Goal: Information Seeking & Learning: Learn about a topic

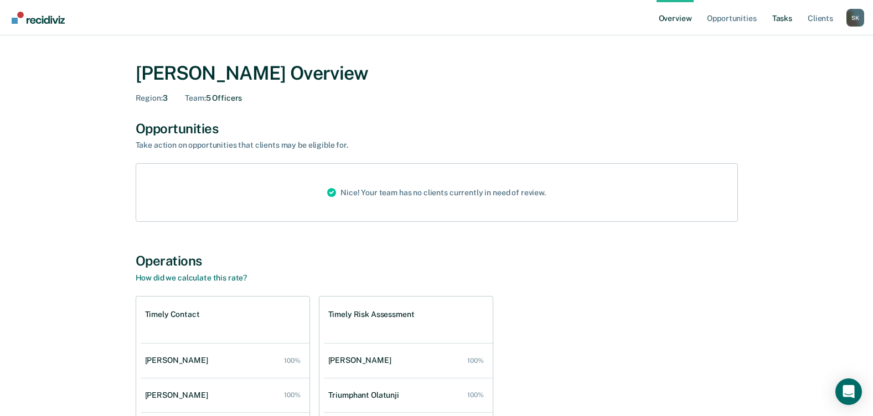
click at [784, 19] on link "Tasks" at bounding box center [782, 17] width 24 height 35
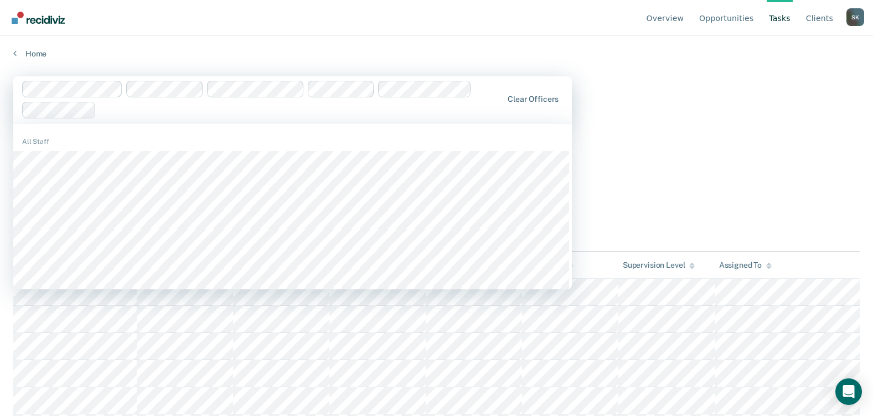
click at [630, 66] on main "1206 results available. Use Up and Down to choose options, press Enter to selec…" at bounding box center [436, 236] width 873 height 354
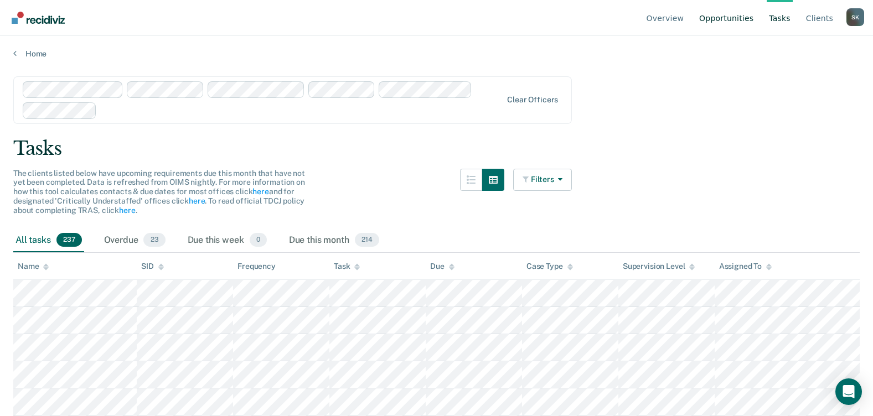
click at [721, 13] on link "Opportunities" at bounding box center [726, 17] width 59 height 35
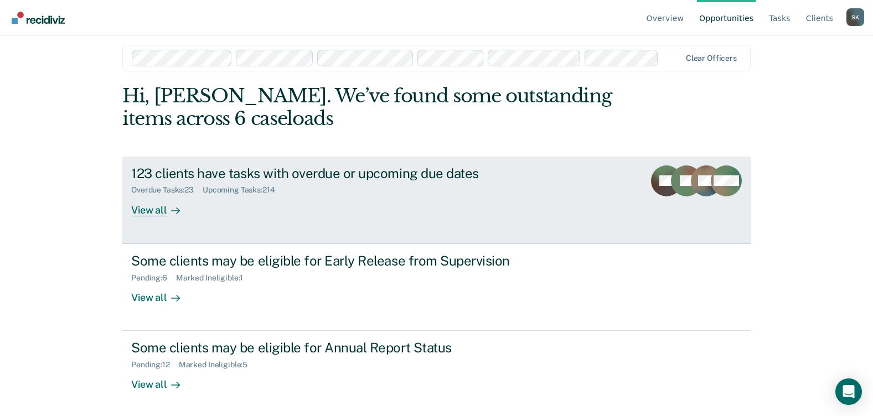
scroll to position [10, 0]
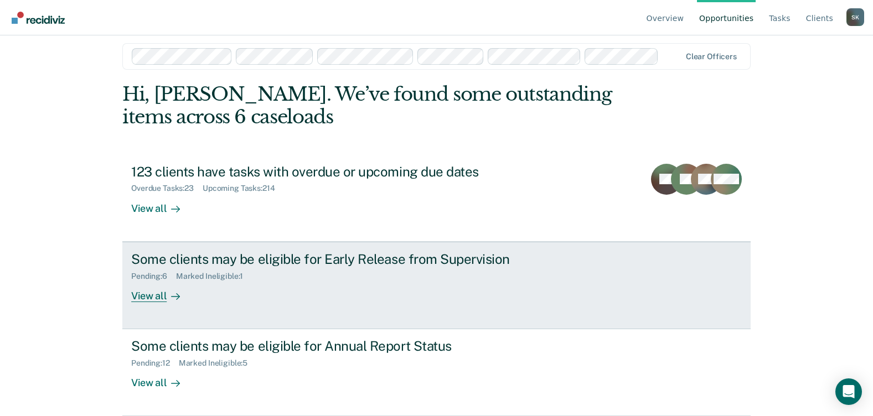
click at [142, 293] on div "View all" at bounding box center [162, 292] width 62 height 22
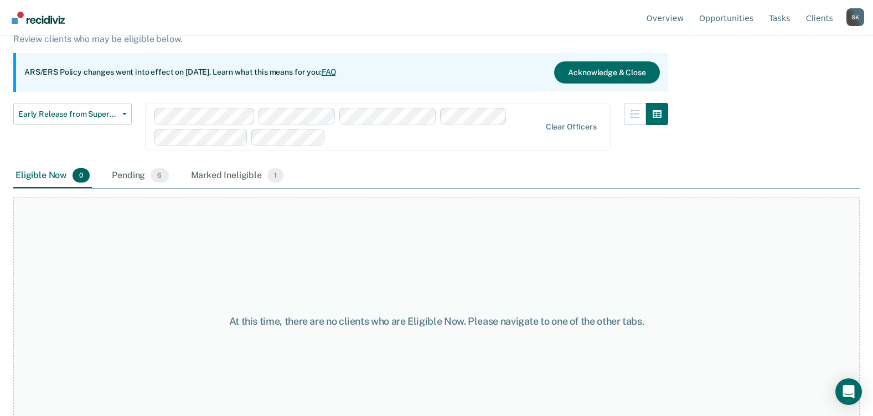
scroll to position [114, 0]
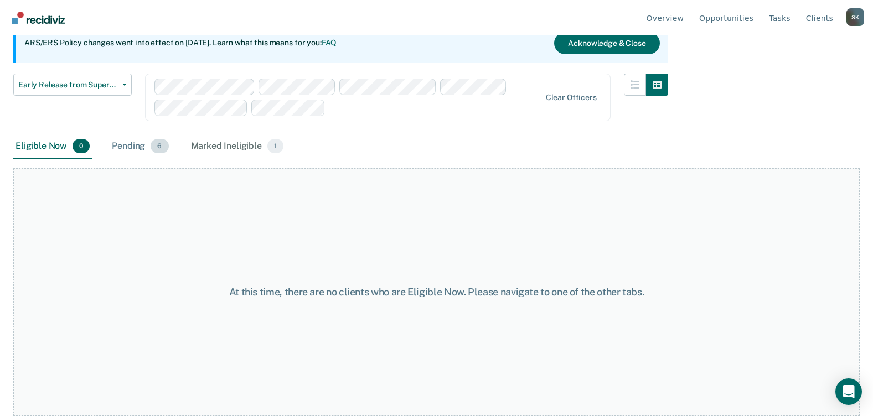
click at [132, 142] on div "Pending 6" at bounding box center [140, 147] width 61 height 24
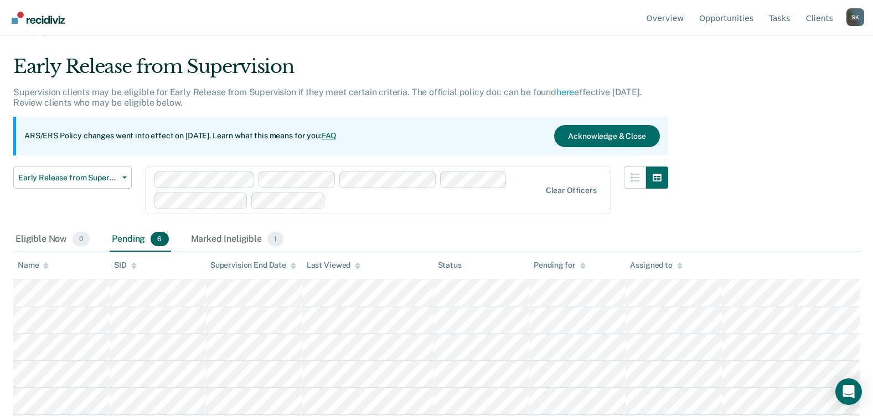
scroll to position [0, 0]
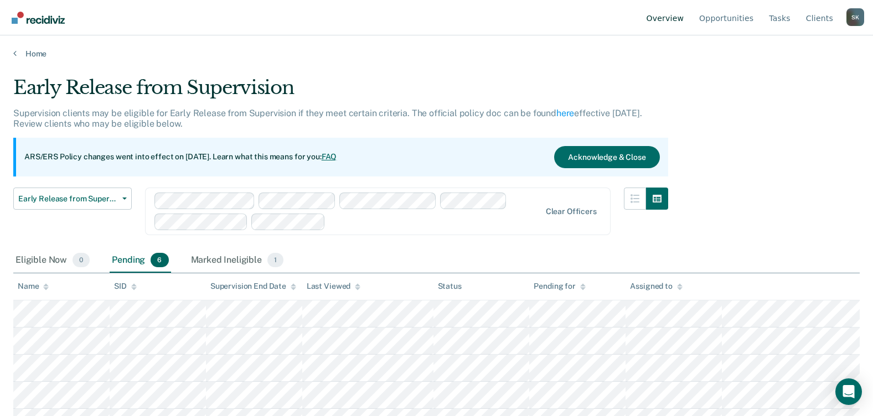
click at [678, 14] on link "Overview" at bounding box center [665, 17] width 42 height 35
